Goal: Navigation & Orientation: Find specific page/section

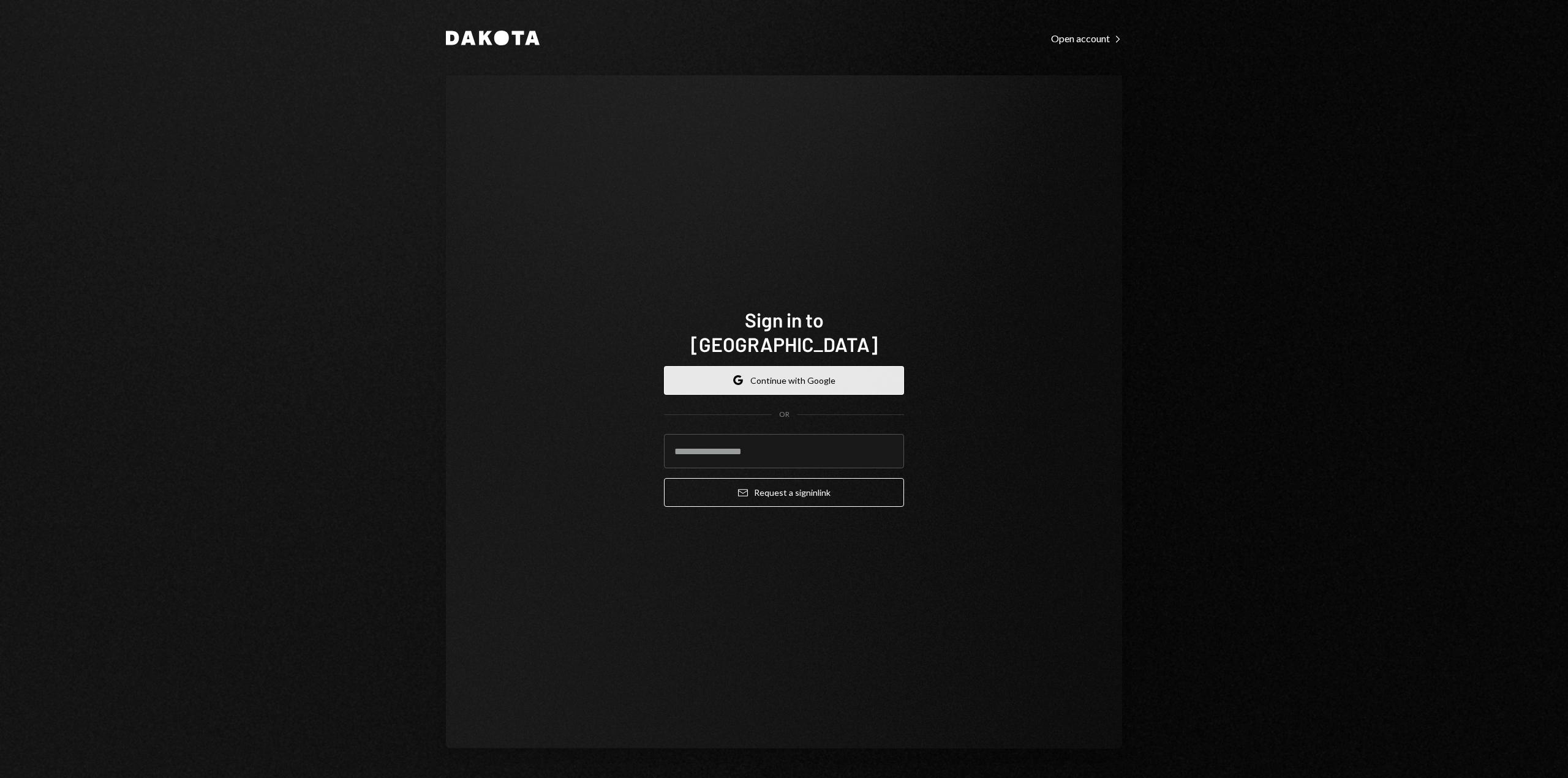
click at [775, 372] on button "Google Continue with Google" at bounding box center [784, 381] width 240 height 29
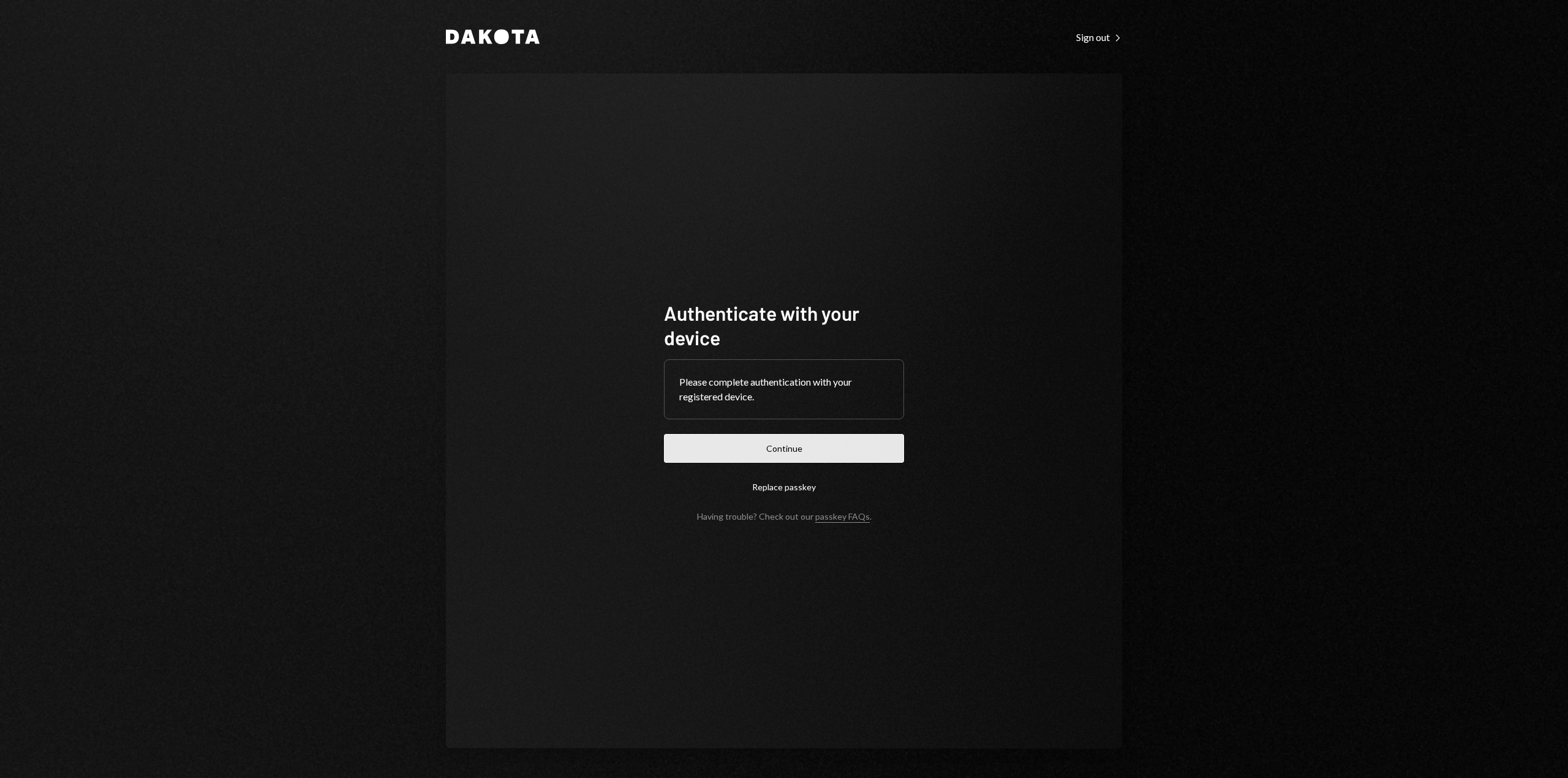
click at [820, 456] on button "Continue" at bounding box center [784, 448] width 240 height 29
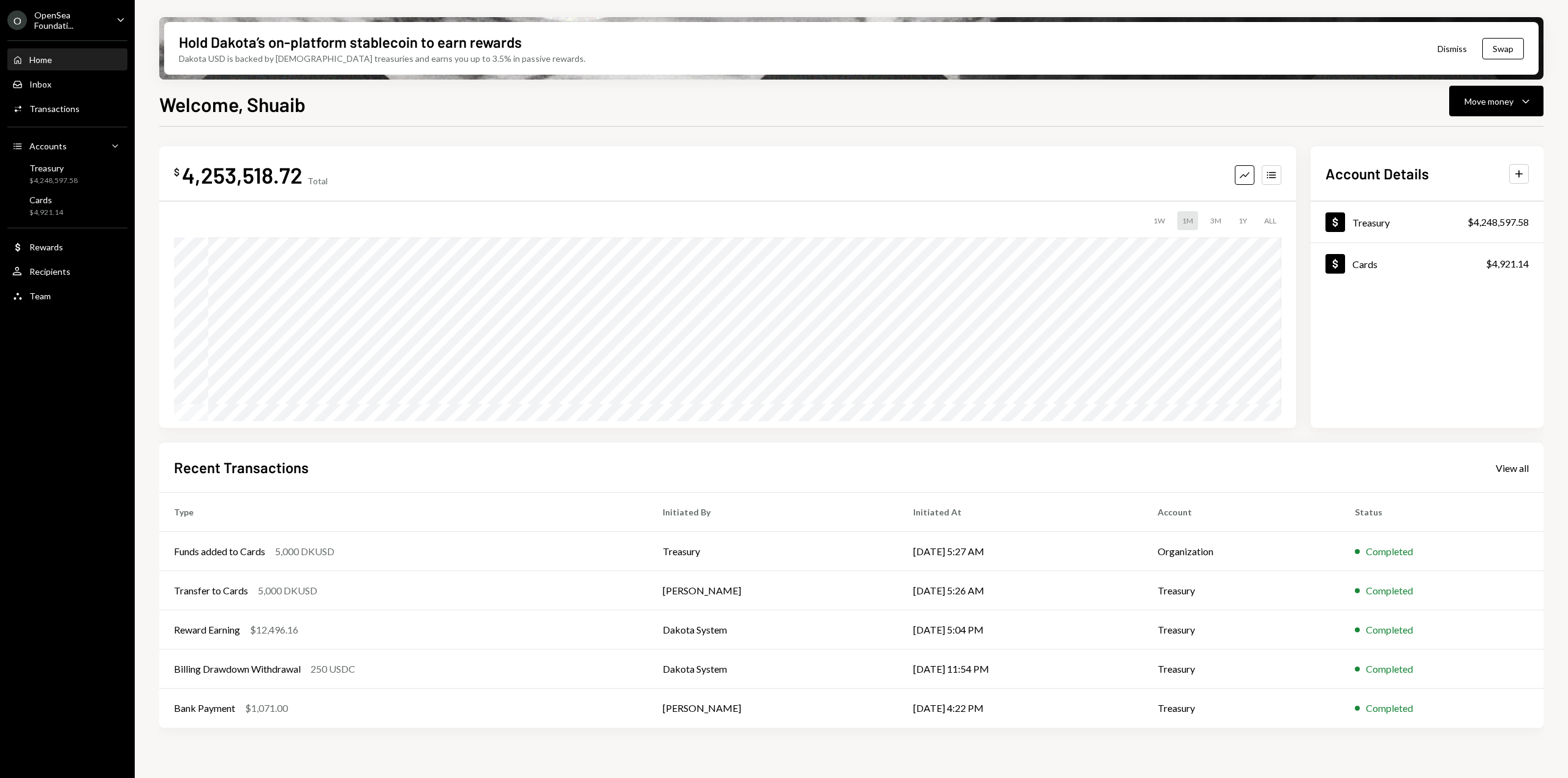
click at [80, 20] on div "OpenSea Foundati..." at bounding box center [70, 20] width 72 height 21
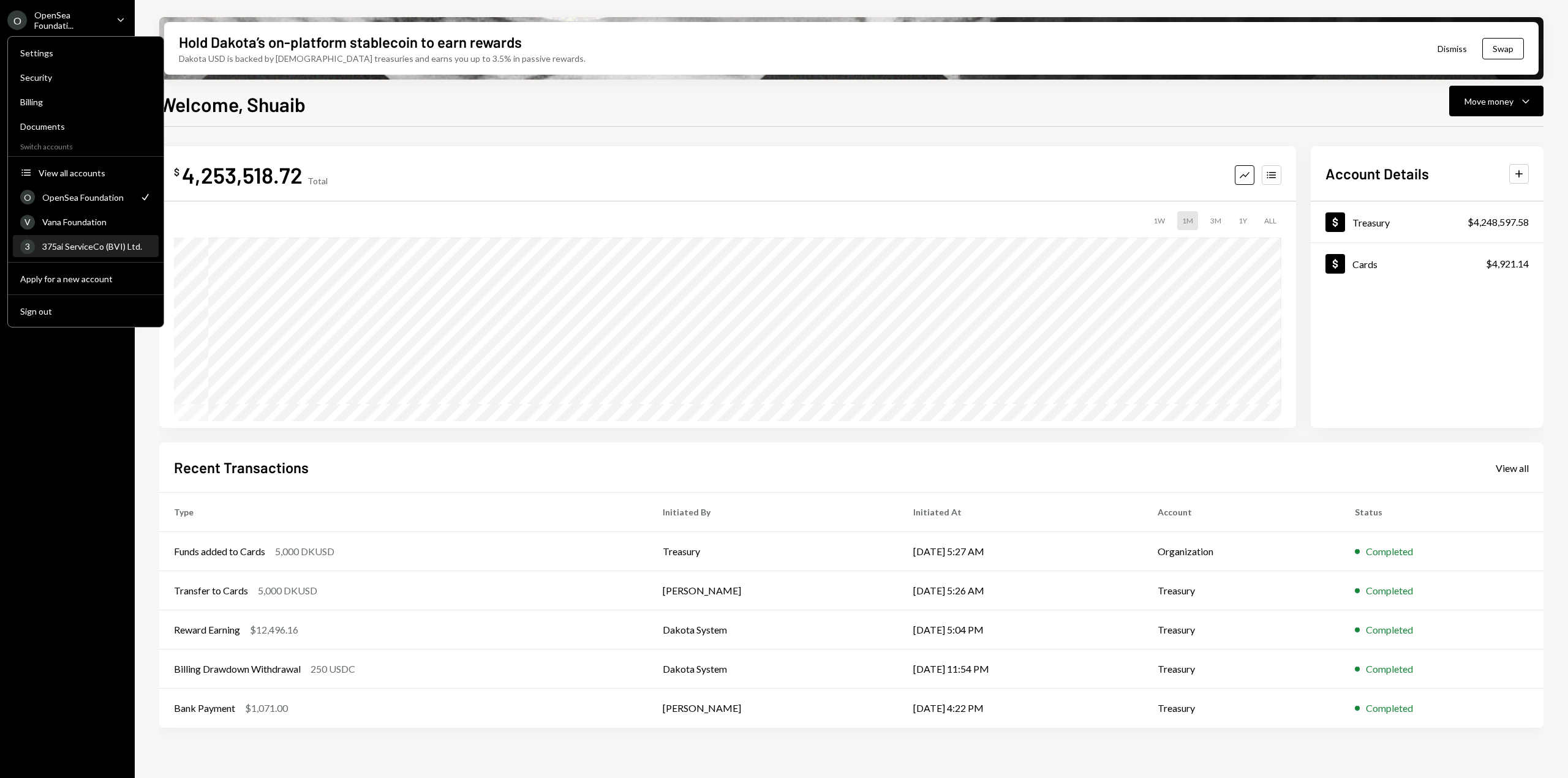
click at [81, 240] on div "3 375ai ServiceCo (BVI) Ltd." at bounding box center [86, 246] width 131 height 21
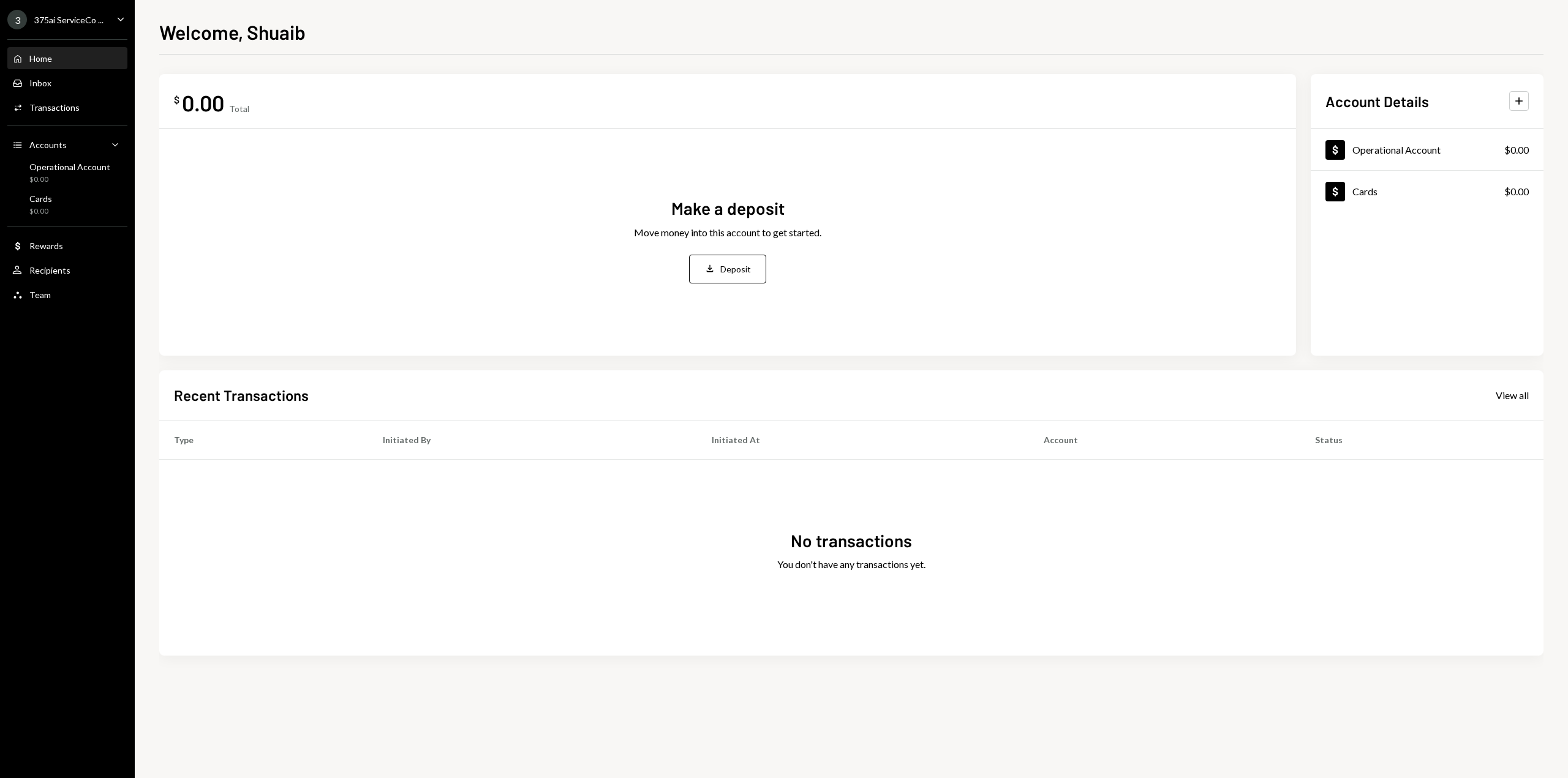
click at [94, 16] on div "375ai ServiceCo ..." at bounding box center [68, 20] width 69 height 11
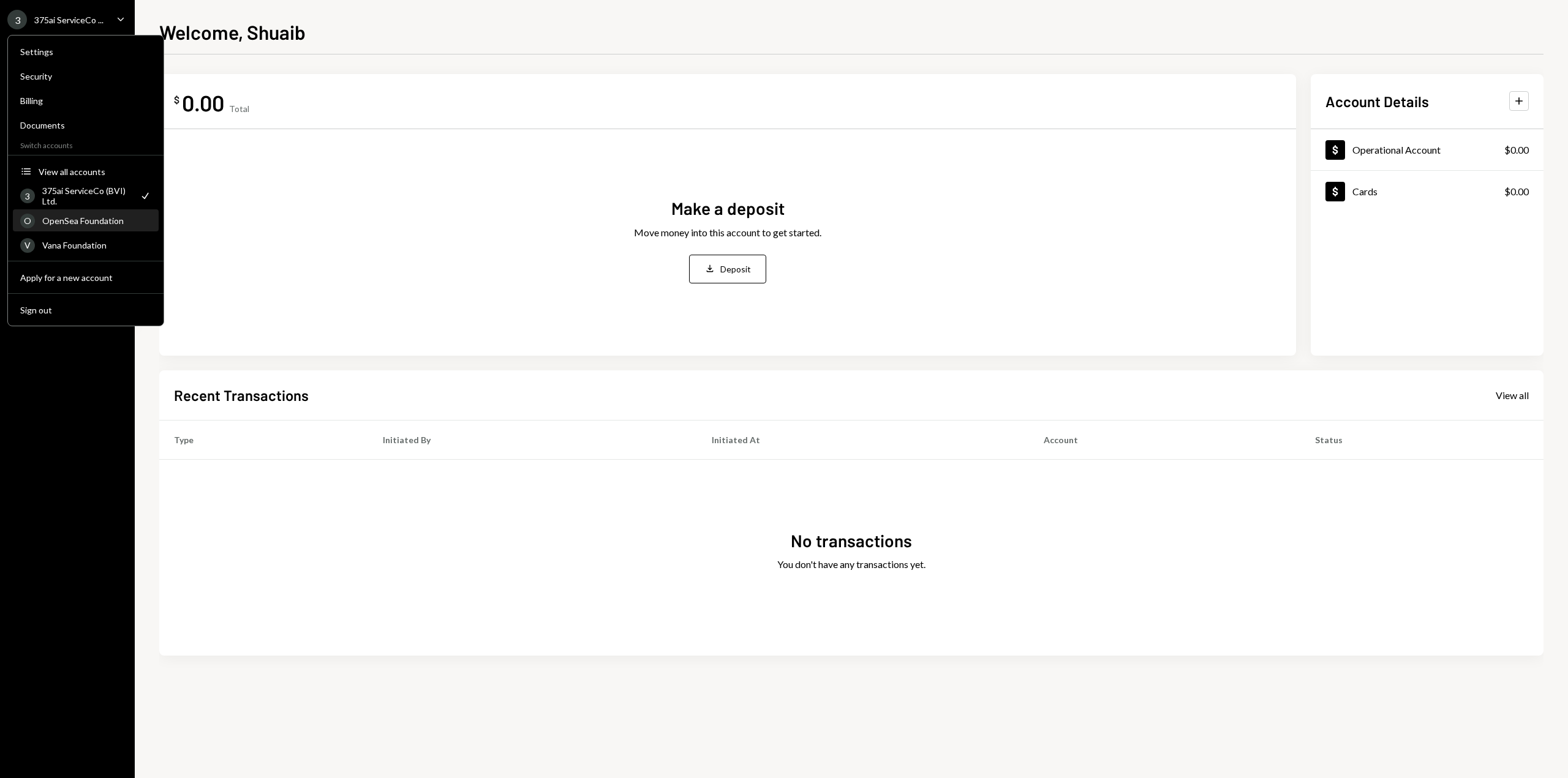
click at [80, 225] on div "OpenSea Foundation" at bounding box center [96, 221] width 109 height 11
